Goal: Information Seeking & Learning: Learn about a topic

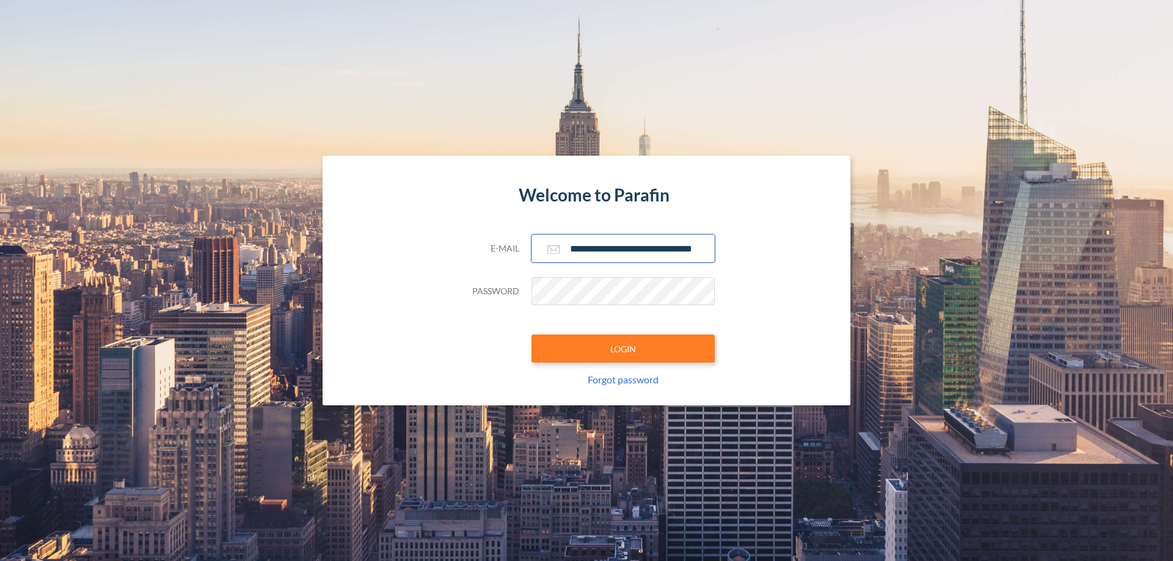
type input "**********"
click at [623, 349] on button "LOGIN" at bounding box center [622, 349] width 183 height 28
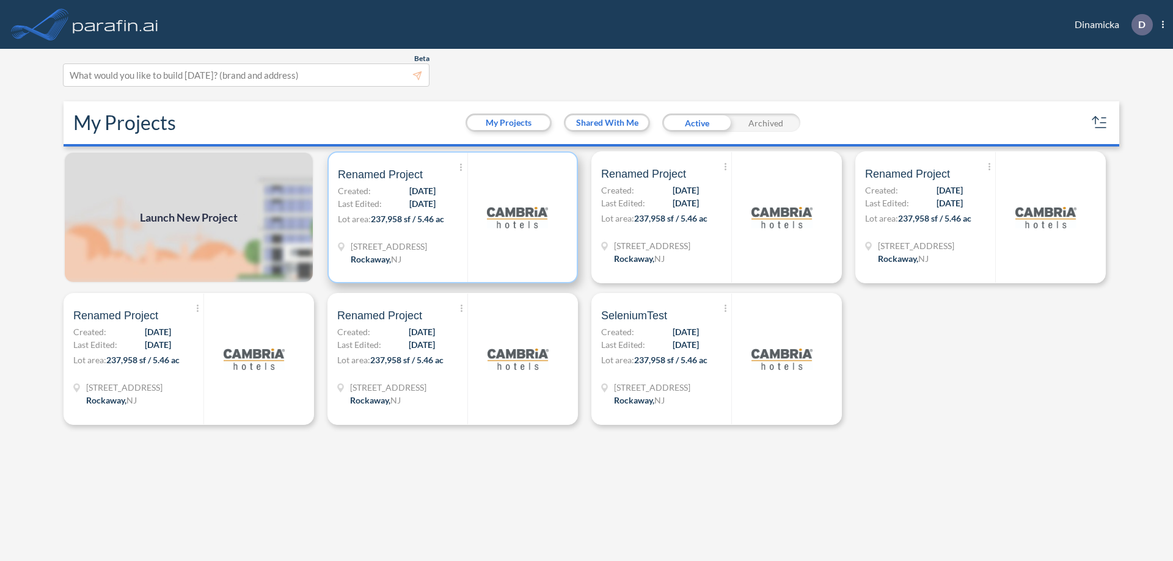
scroll to position [3, 0]
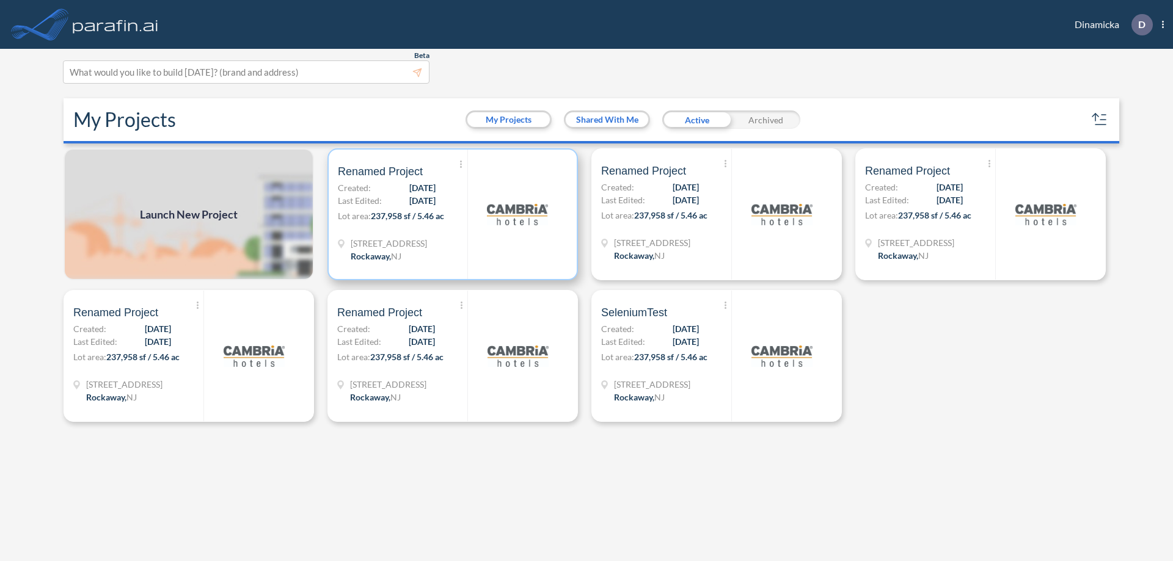
click at [453, 214] on p "Lot area: 237,958 sf / 5.46 ac" at bounding box center [403, 219] width 130 height 18
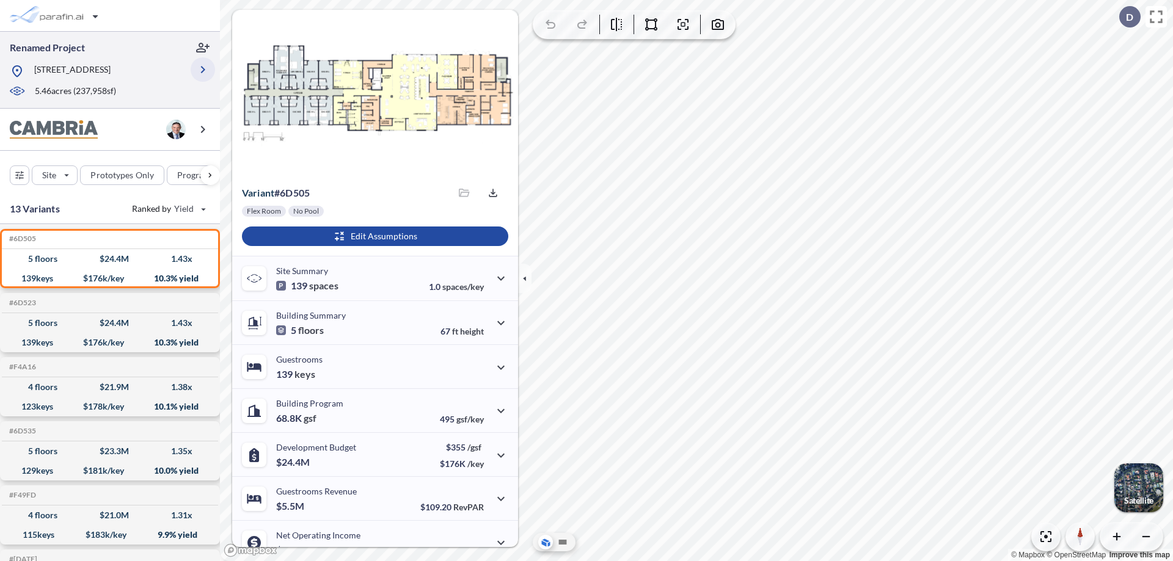
click at [203, 70] on icon "button" at bounding box center [202, 69] width 15 height 15
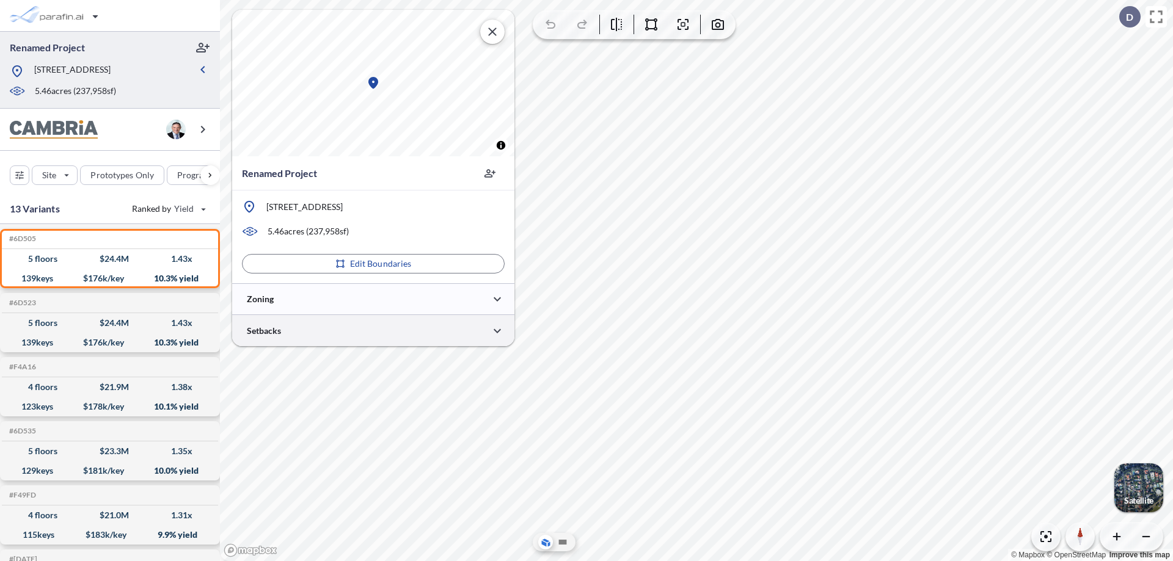
click at [373, 330] on div at bounding box center [373, 330] width 282 height 31
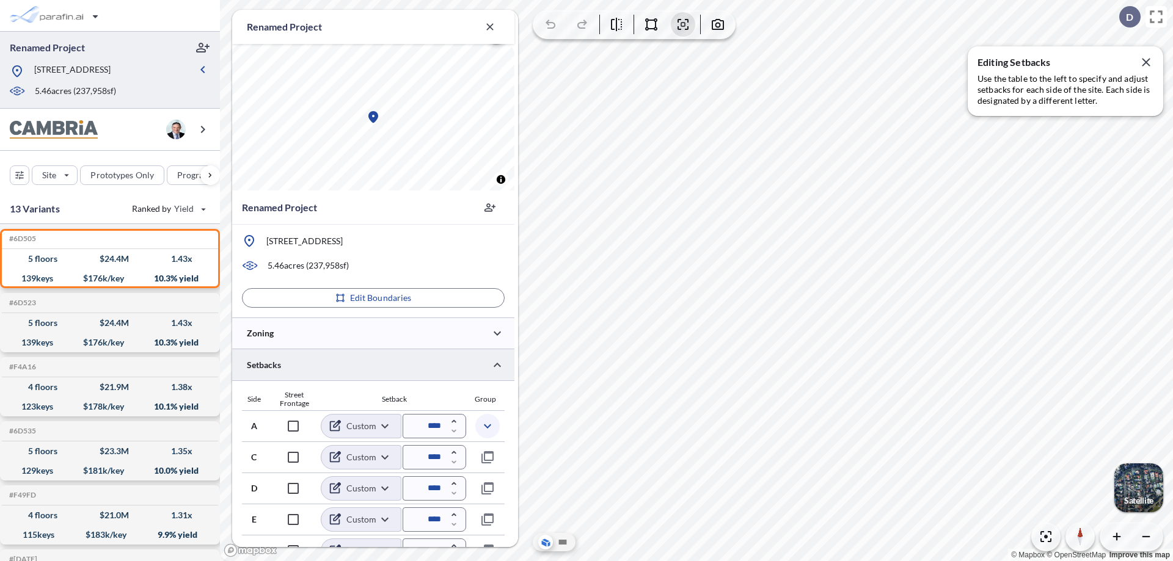
scroll to position [330, 0]
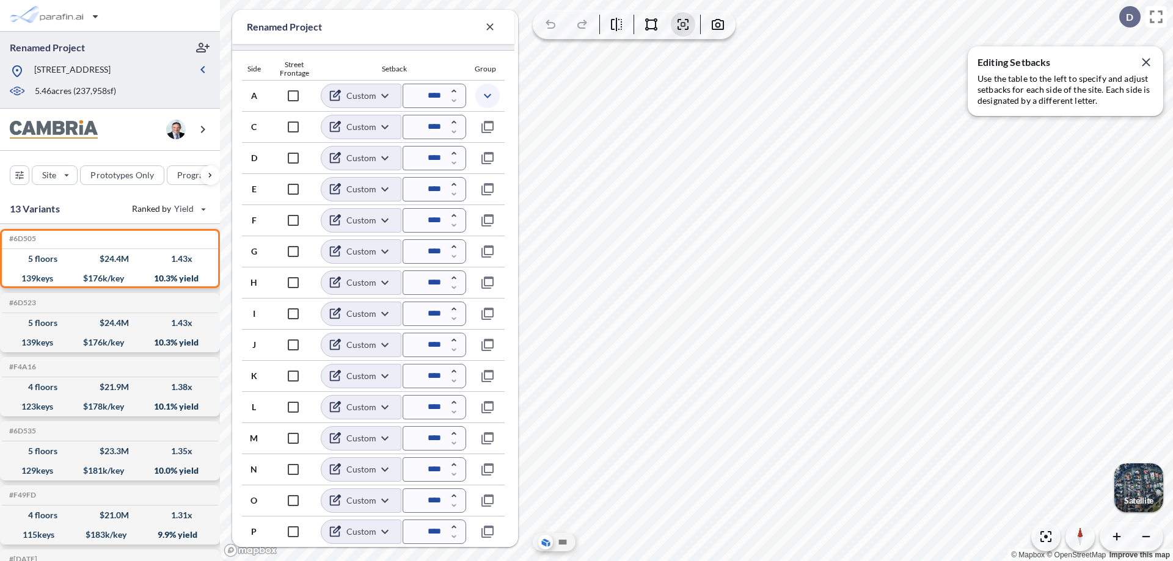
click at [487, 95] on icon "button" at bounding box center [487, 96] width 15 height 15
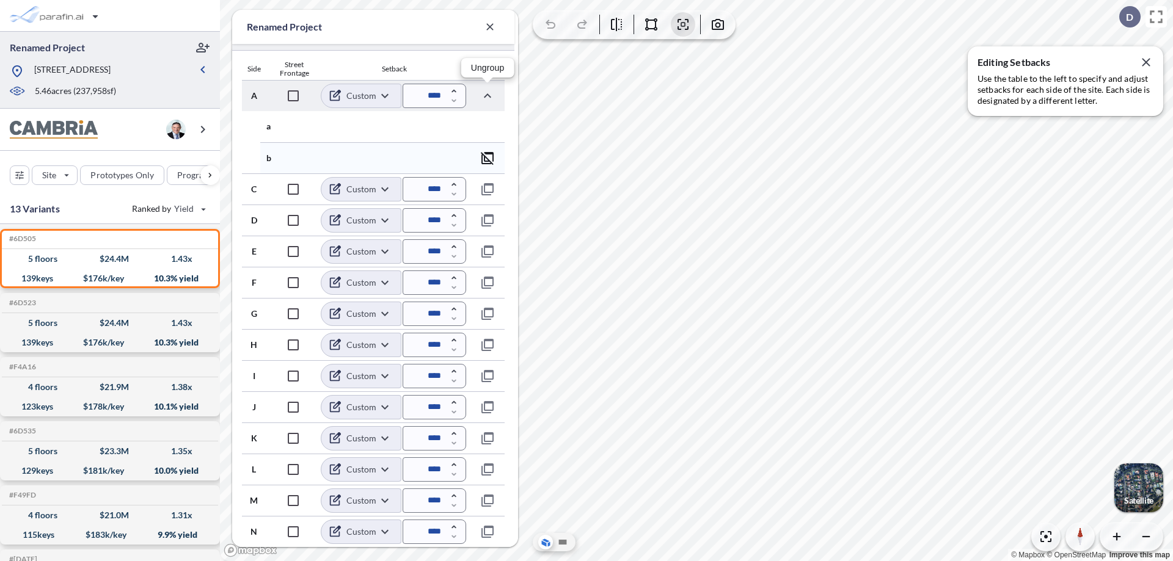
scroll to position [393, 0]
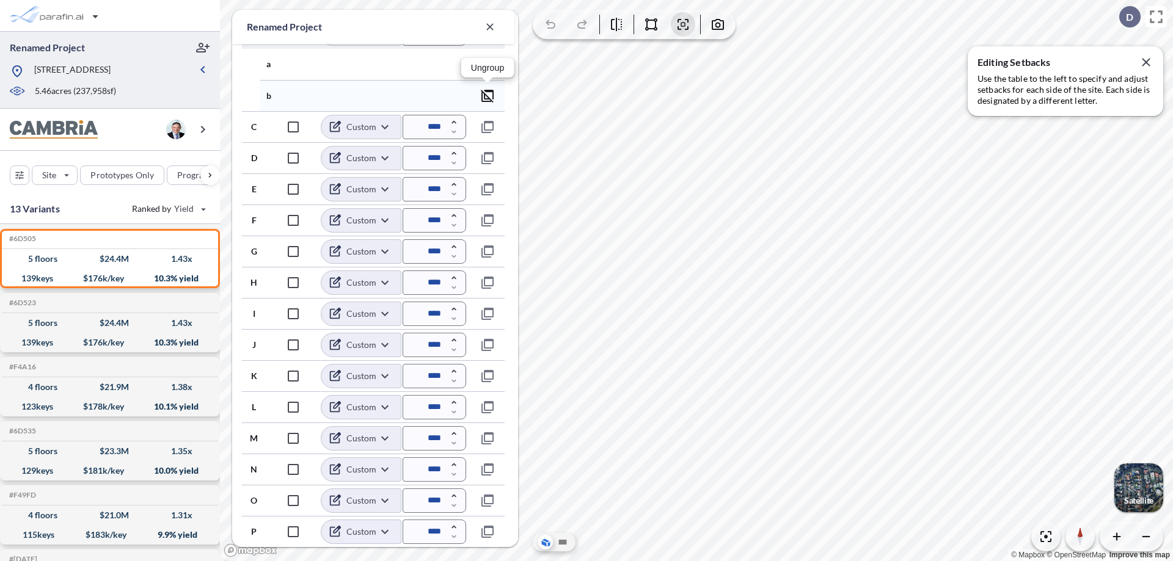
click at [487, 95] on icon "button" at bounding box center [487, 96] width 15 height 15
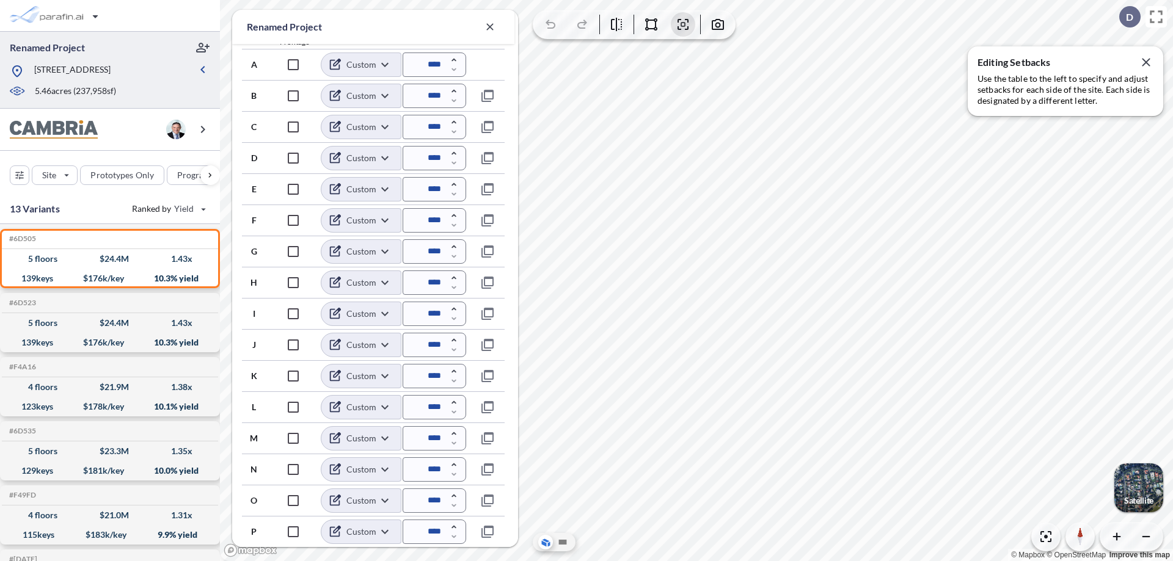
scroll to position [362, 0]
